Goal: Task Accomplishment & Management: Manage account settings

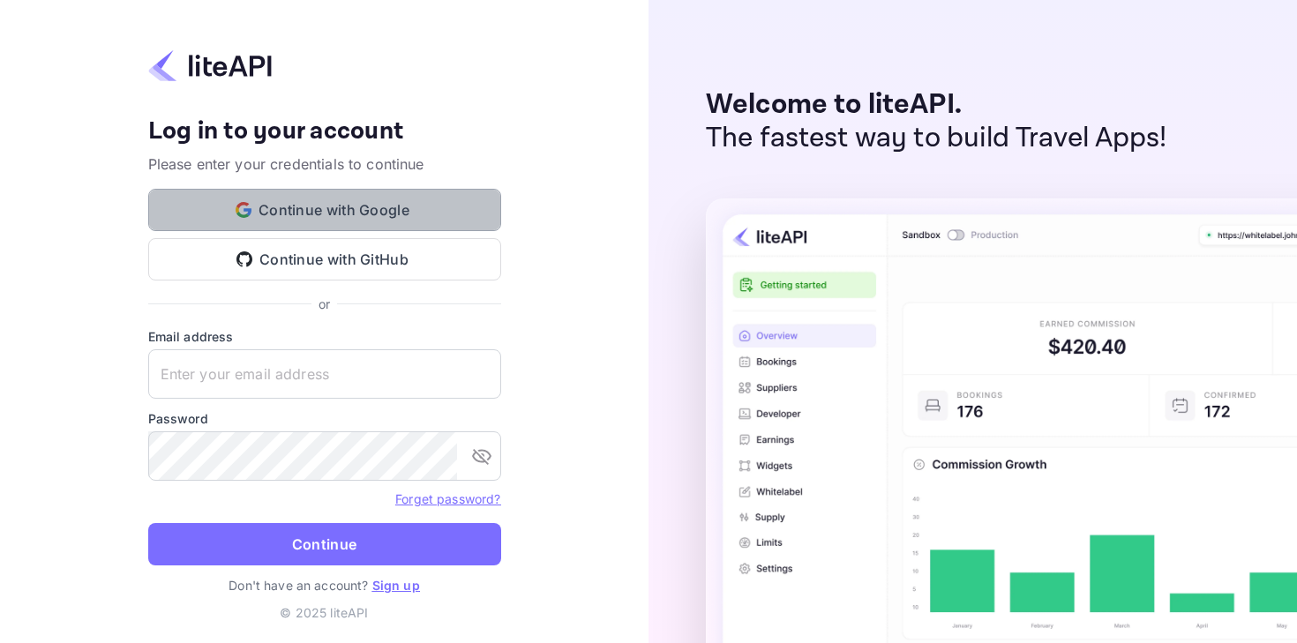
click at [373, 207] on button "Continue with Google" at bounding box center [324, 210] width 353 height 42
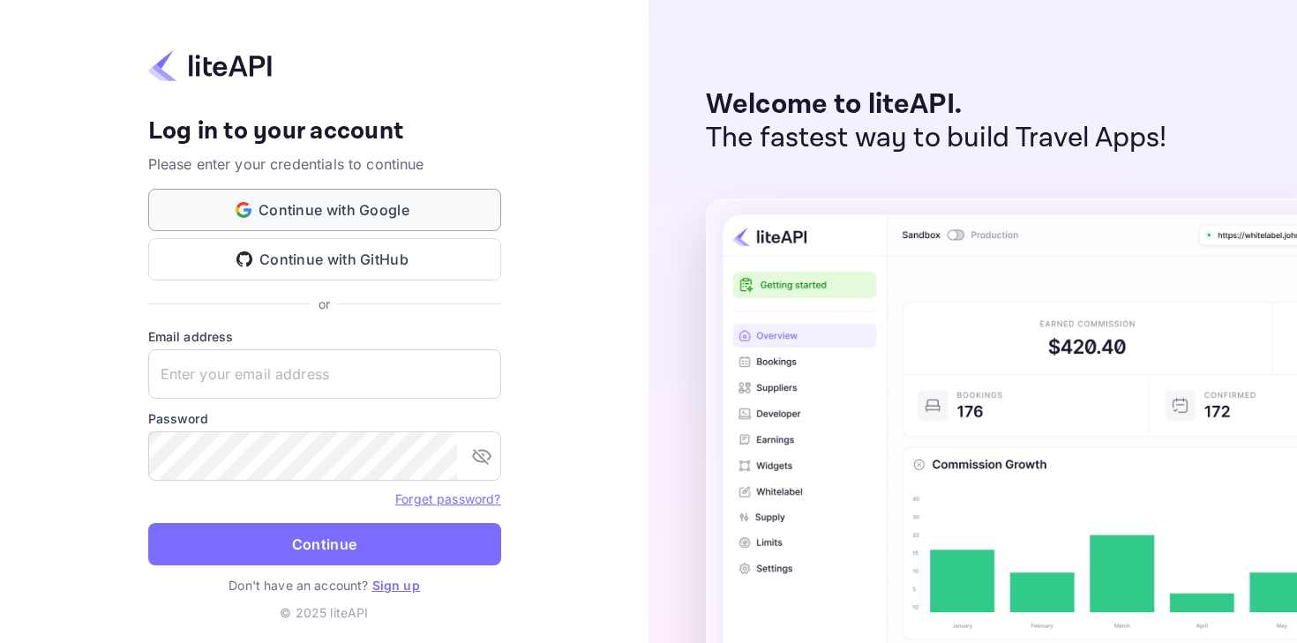
click at [323, 216] on button "Continue with Google" at bounding box center [324, 210] width 353 height 42
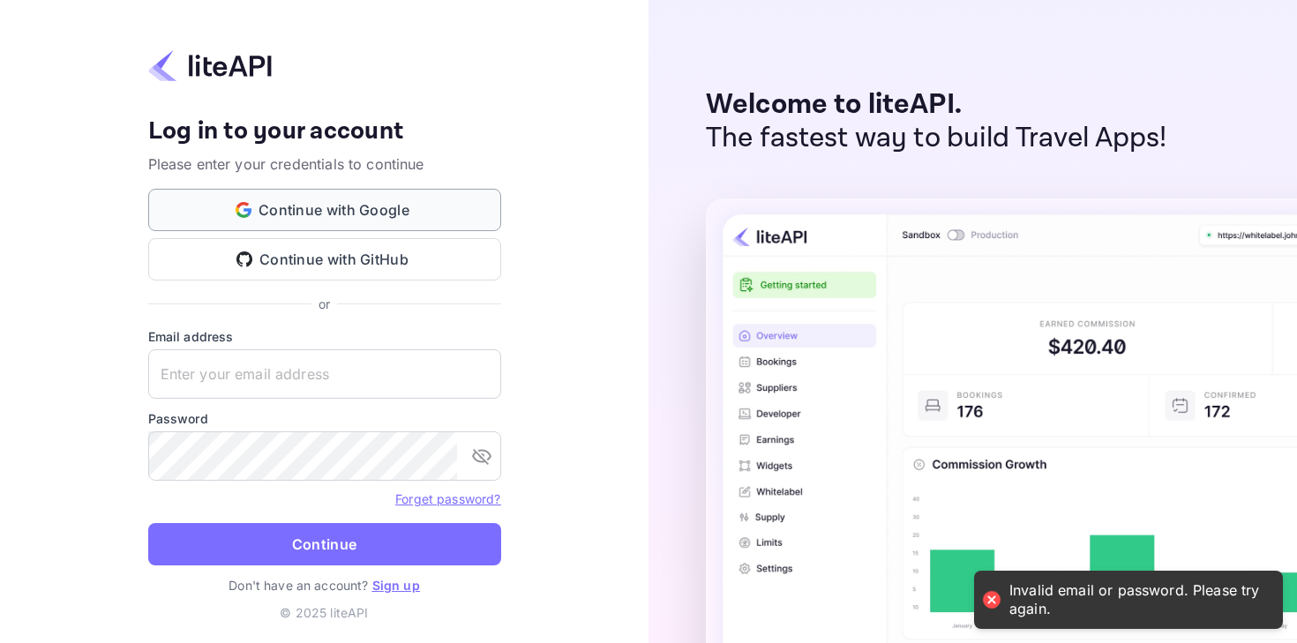
click at [349, 190] on button "Continue with Google" at bounding box center [324, 210] width 353 height 42
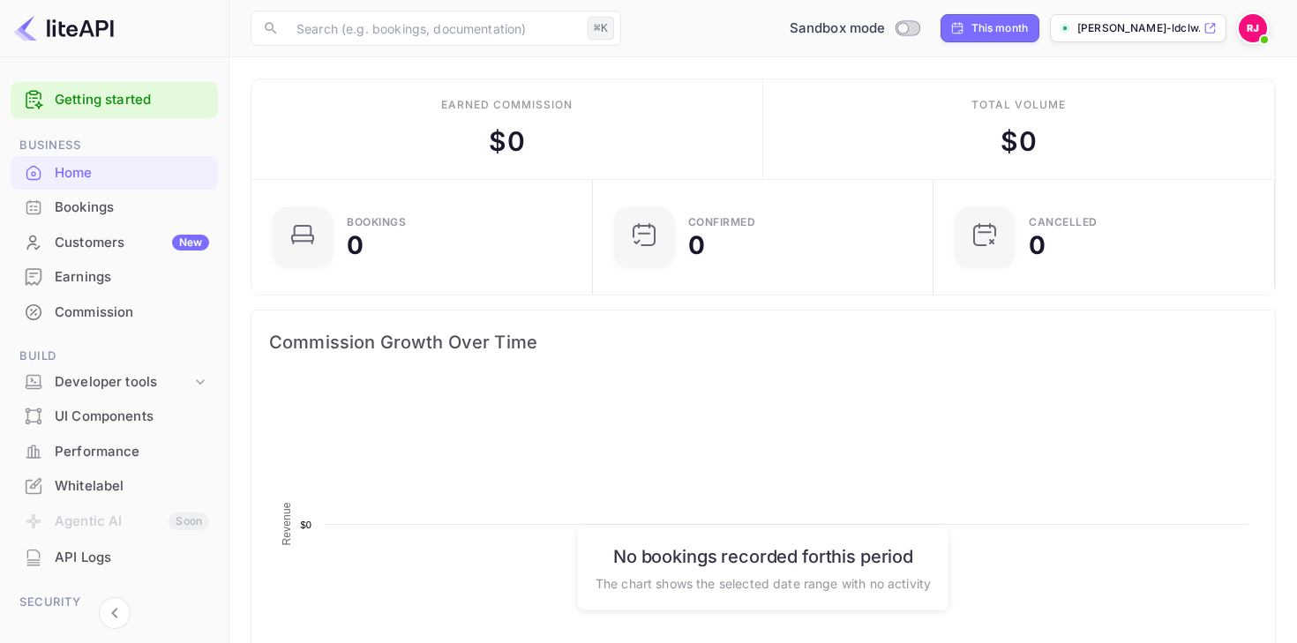
scroll to position [287, 331]
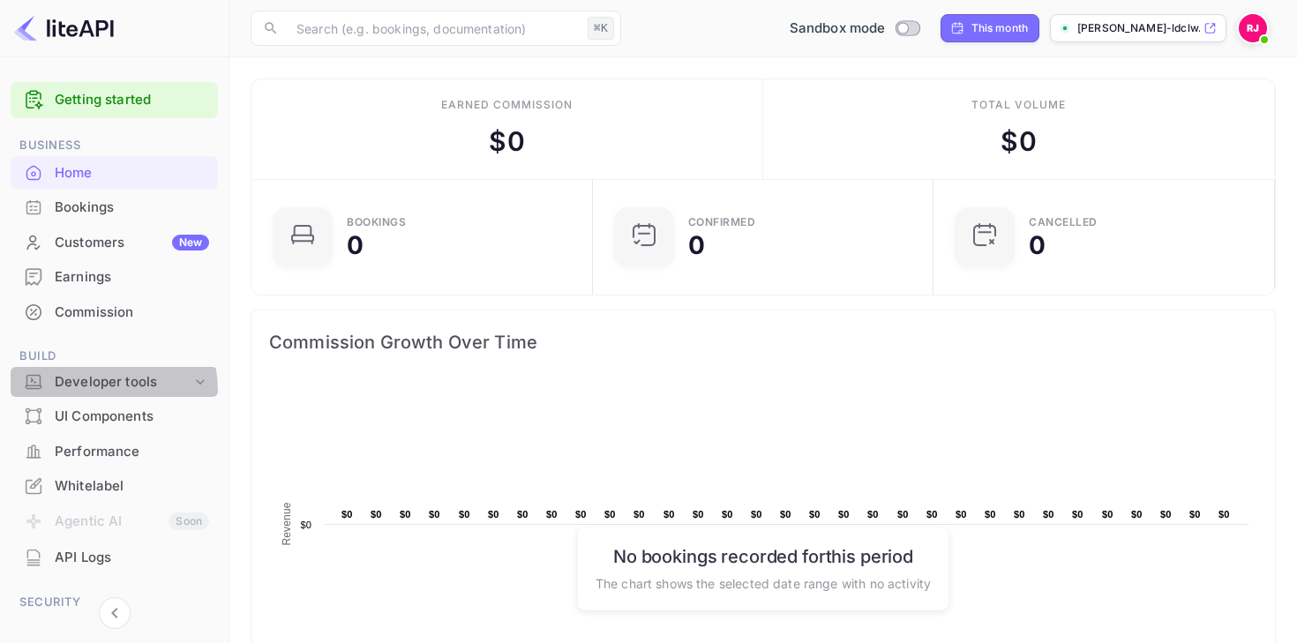
click at [71, 393] on div "Developer tools" at bounding box center [114, 382] width 207 height 31
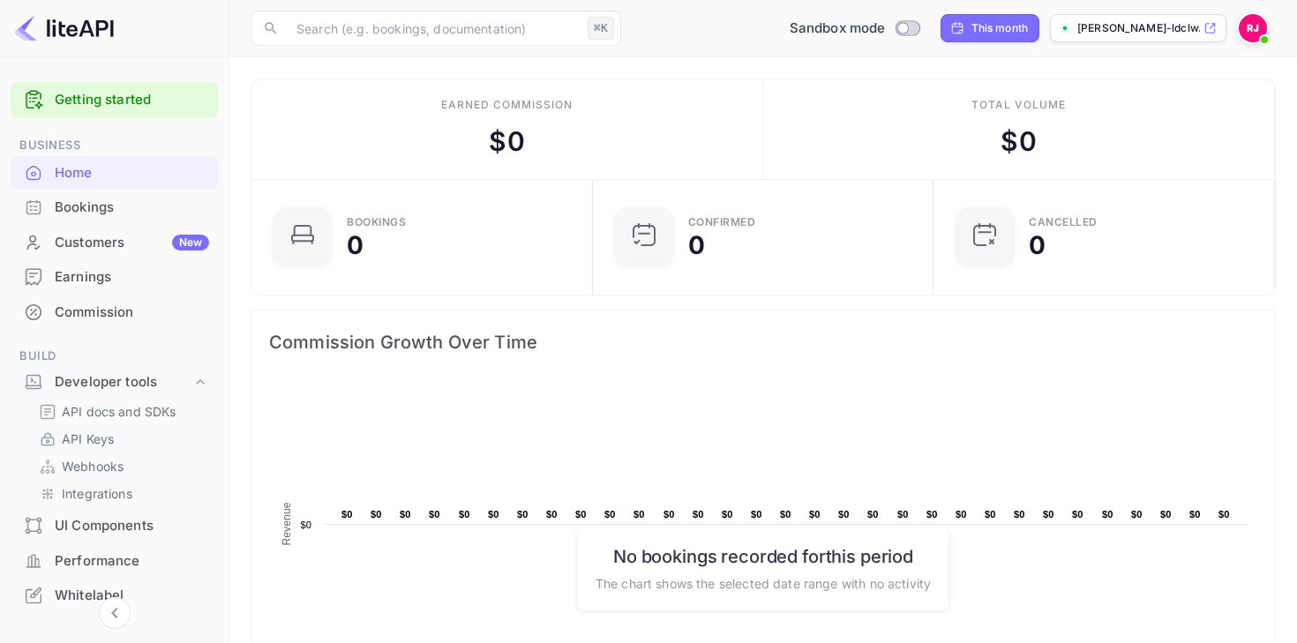
click at [85, 431] on p "API Keys" at bounding box center [88, 439] width 52 height 19
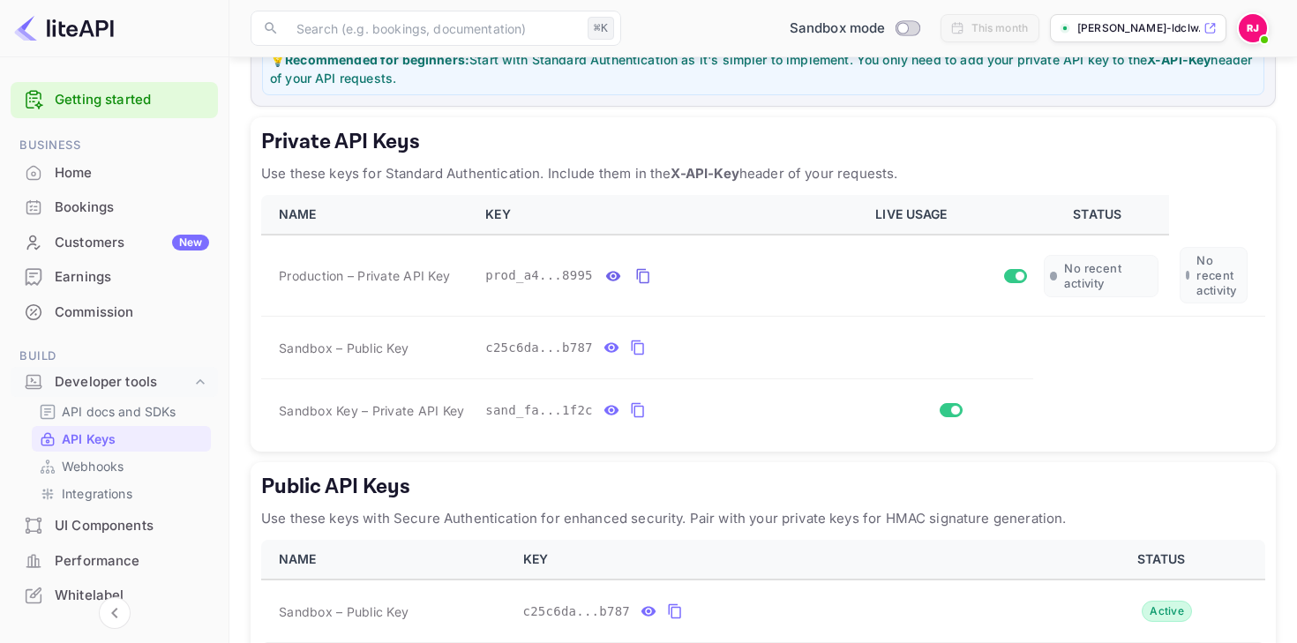
scroll to position [251, 0]
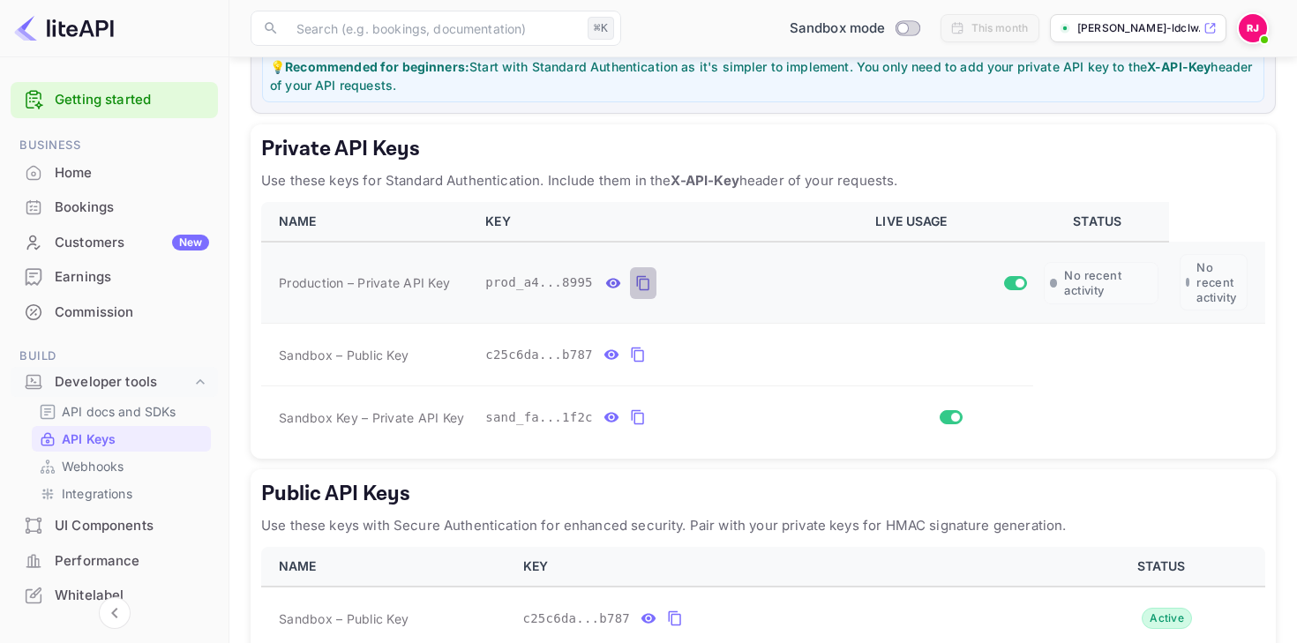
click at [639, 282] on icon "private api keys table" at bounding box center [642, 282] width 12 height 15
